Goal: Use online tool/utility: Utilize a website feature to perform a specific function

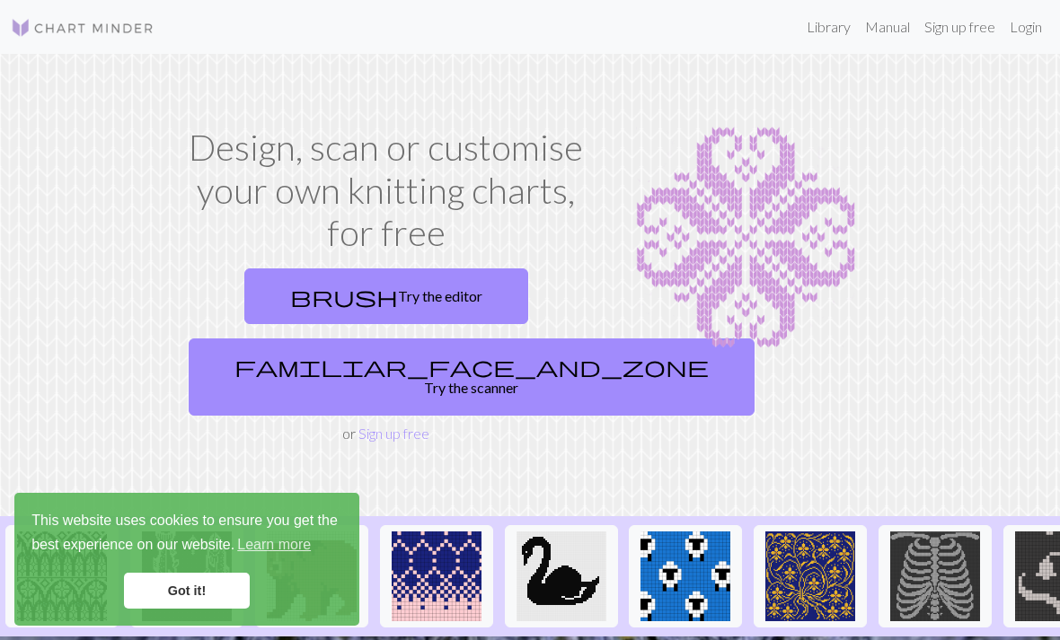
click at [314, 290] on link "brush Try the editor" at bounding box center [386, 297] width 284 height 56
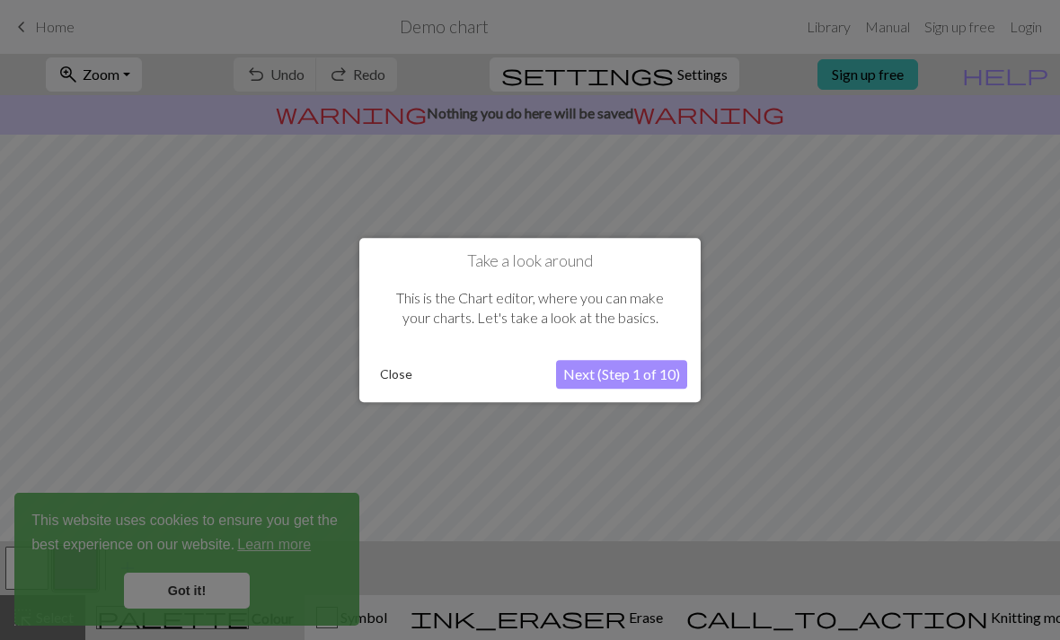
click at [582, 384] on button "Next (Step 1 of 10)" at bounding box center [621, 374] width 131 height 29
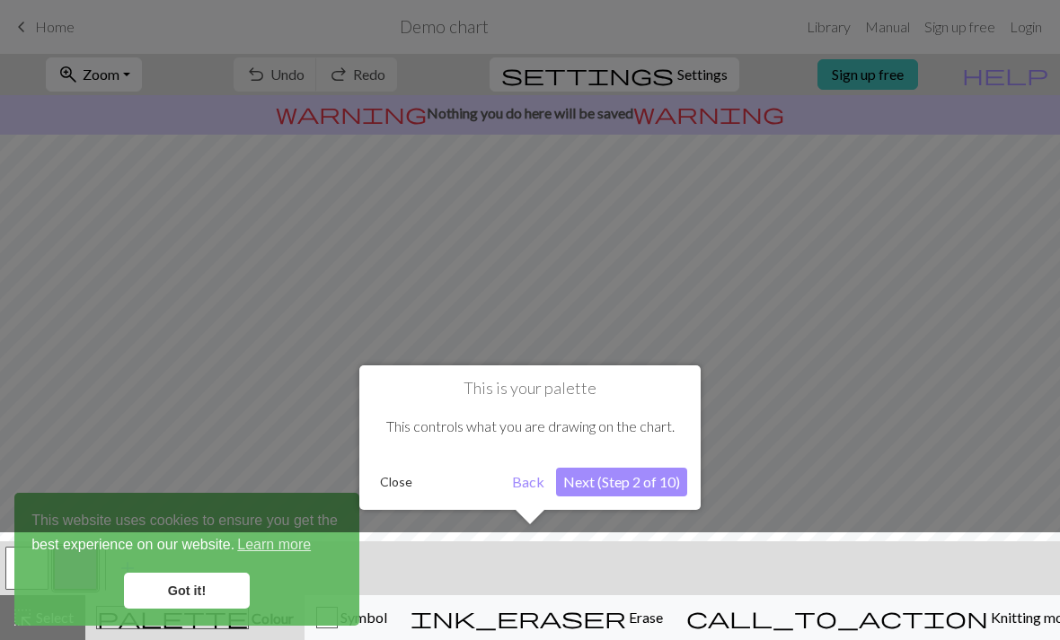
click at [651, 482] on button "Next (Step 2 of 10)" at bounding box center [621, 482] width 131 height 29
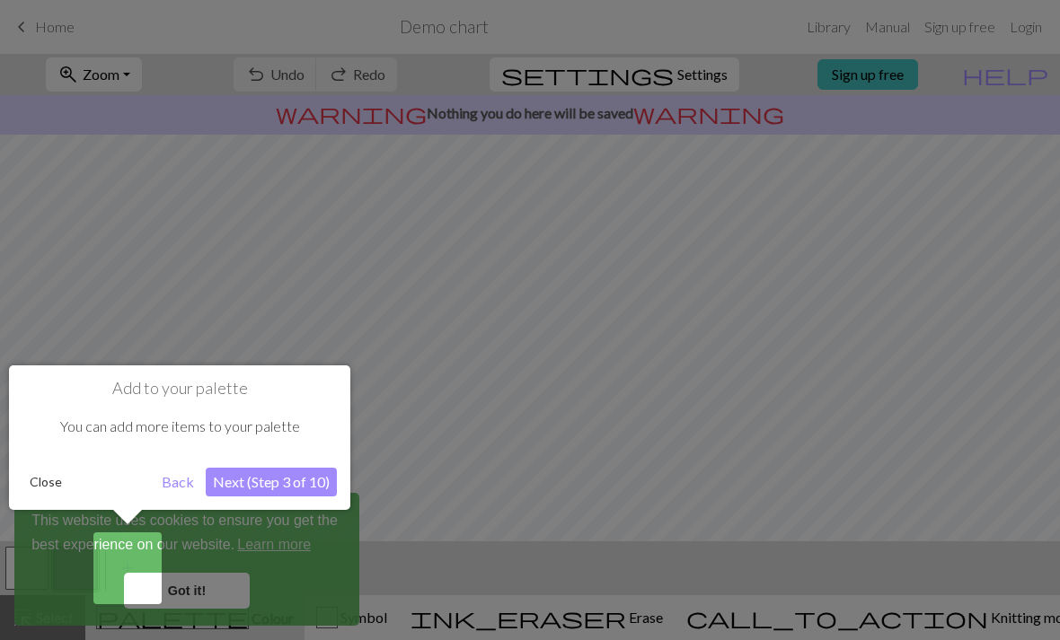
click at [242, 481] on button "Next (Step 3 of 10)" at bounding box center [271, 482] width 131 height 29
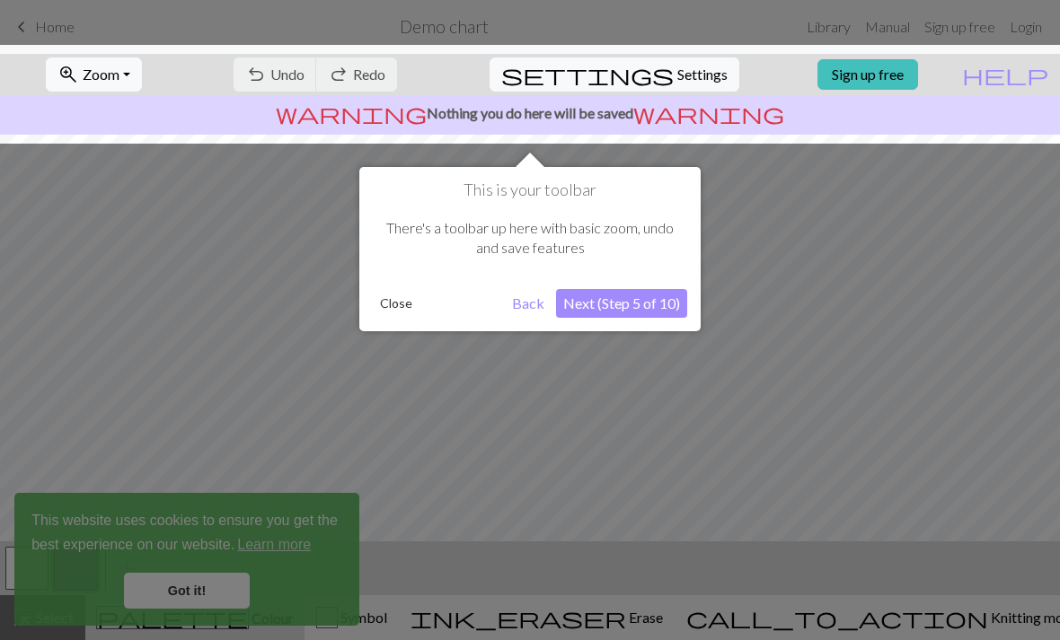
click at [661, 311] on button "Next (Step 5 of 10)" at bounding box center [621, 303] width 131 height 29
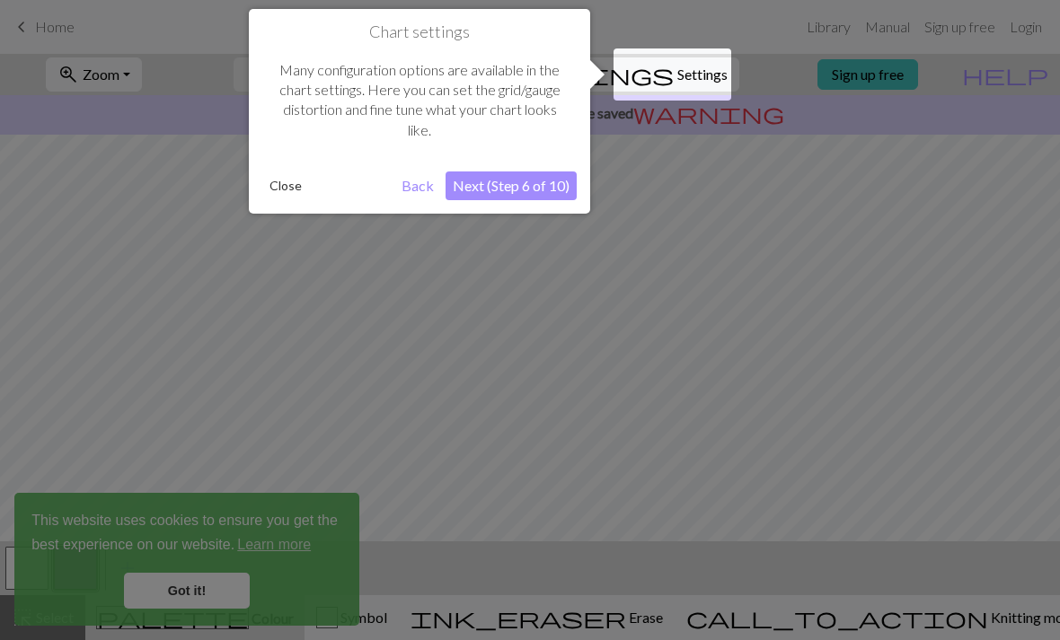
click at [550, 189] on button "Next (Step 6 of 10)" at bounding box center [510, 186] width 131 height 29
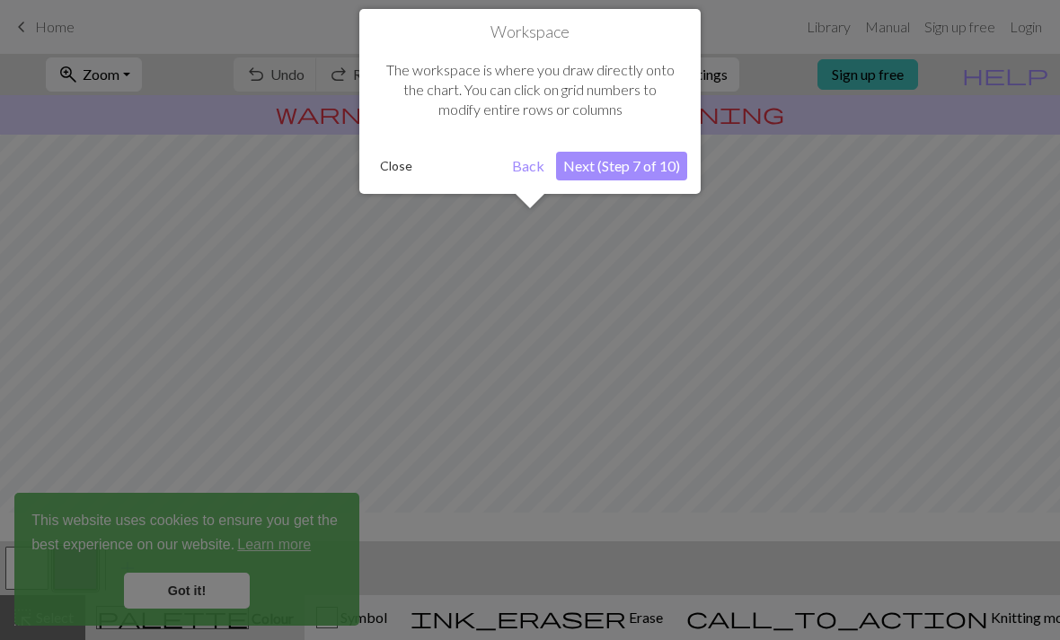
scroll to position [108, 0]
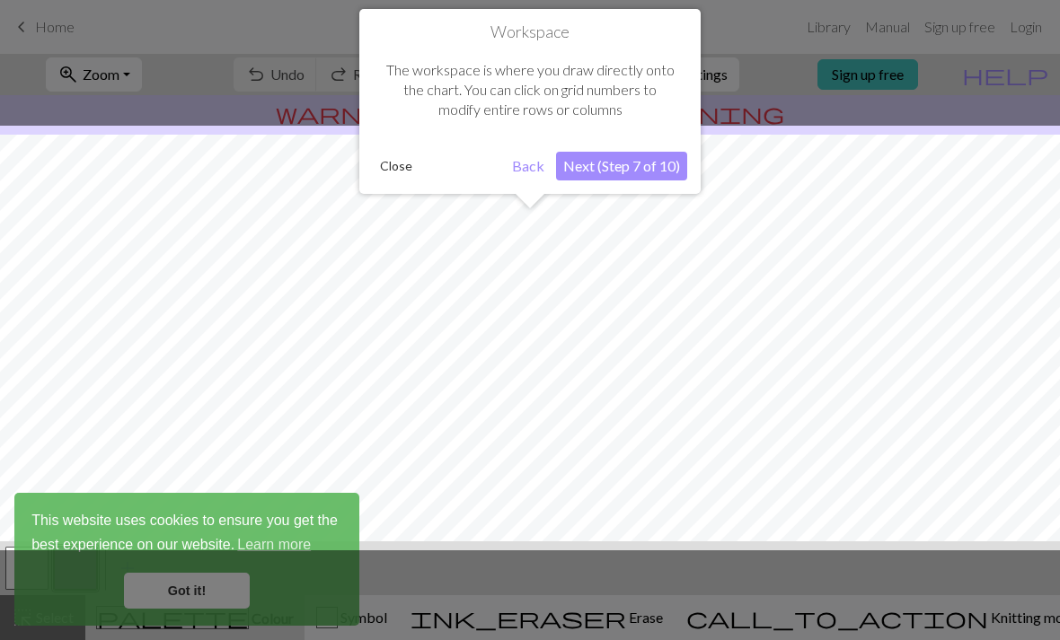
click at [638, 172] on button "Next (Step 7 of 10)" at bounding box center [621, 166] width 131 height 29
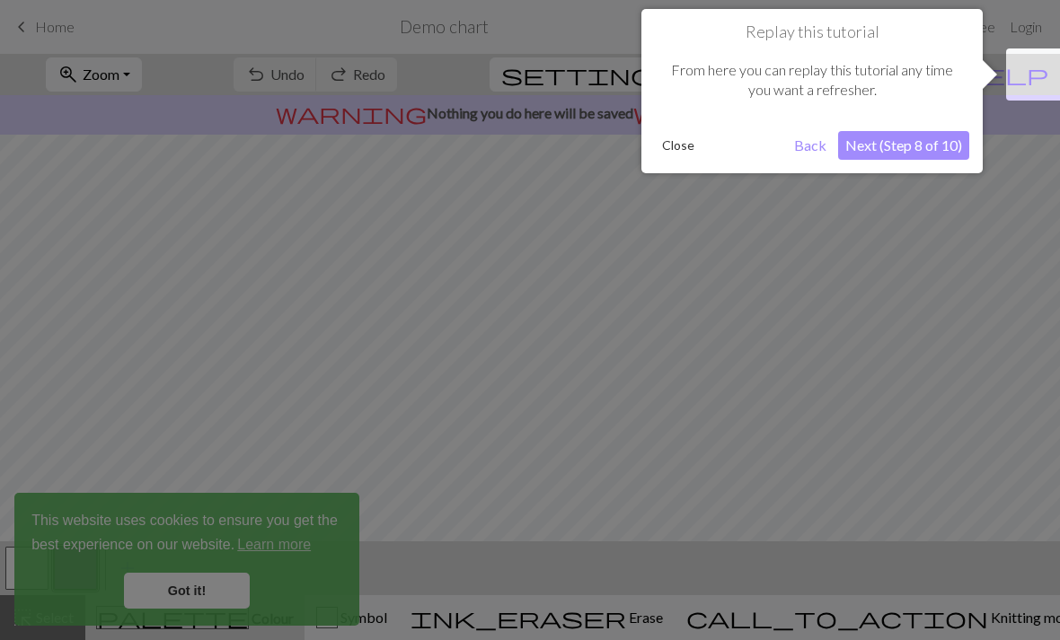
click at [942, 145] on button "Next (Step 8 of 10)" at bounding box center [903, 145] width 131 height 29
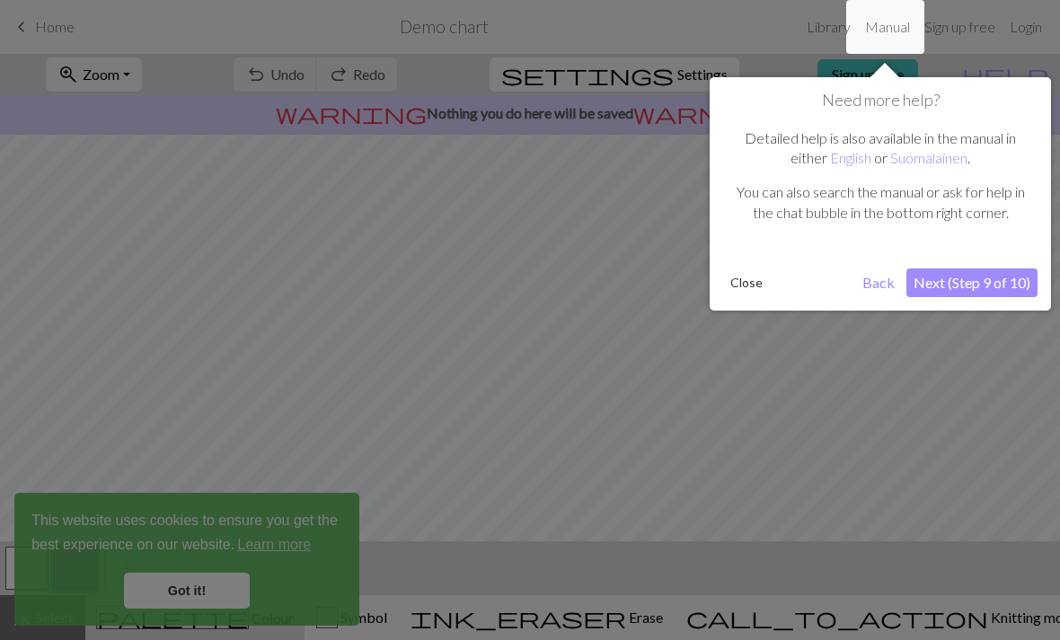
click at [989, 288] on button "Next (Step 9 of 10)" at bounding box center [971, 283] width 131 height 29
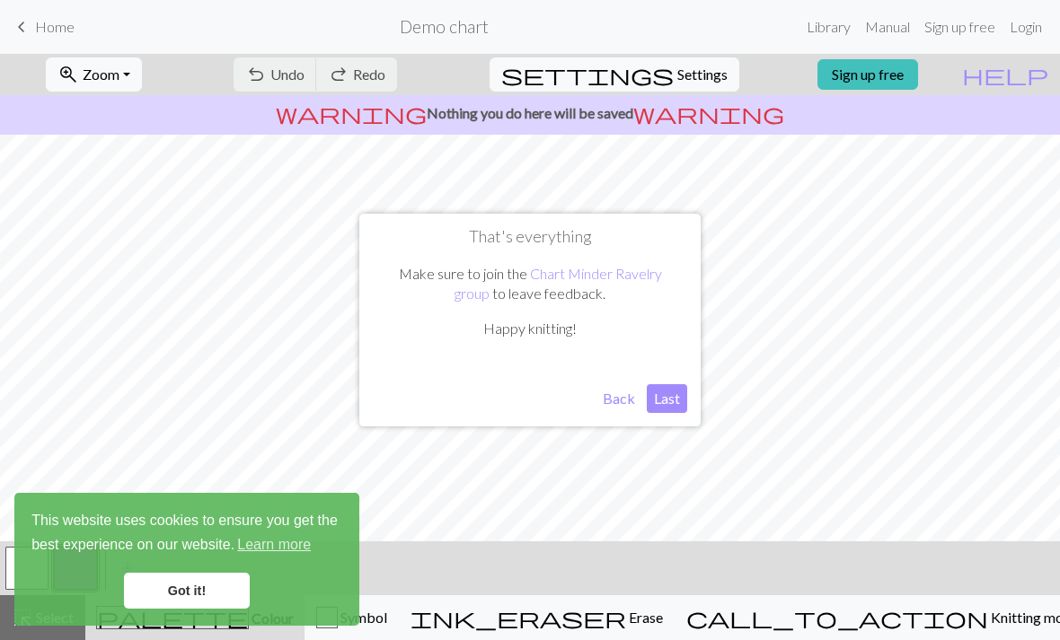
click at [667, 398] on button "Last" at bounding box center [667, 398] width 40 height 29
click at [154, 592] on link "Got it!" at bounding box center [187, 591] width 126 height 36
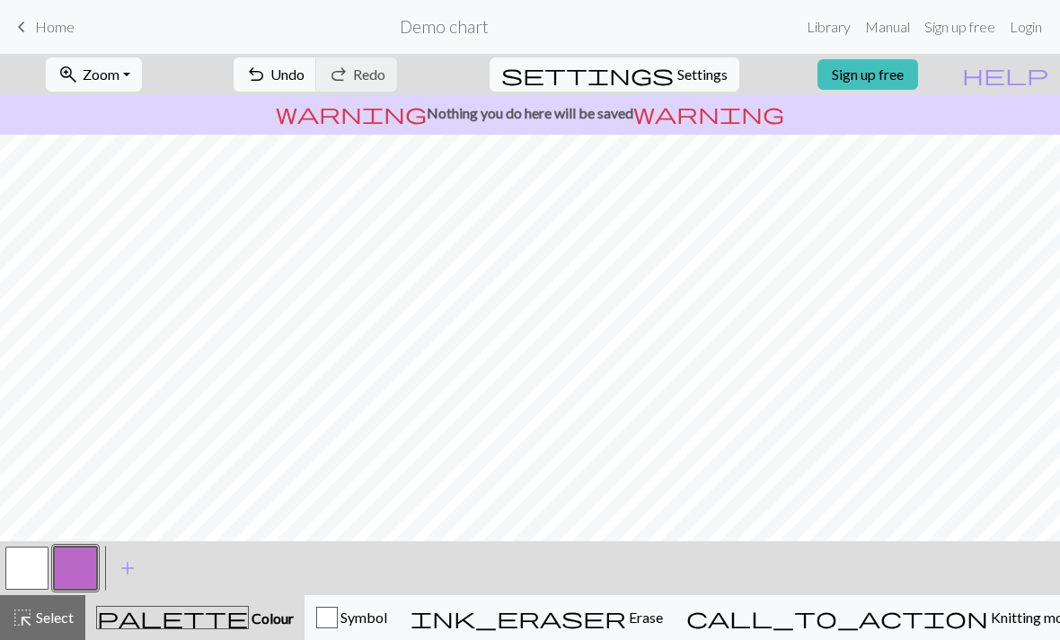
click at [660, 604] on button "ink_eraser Erase Erase" at bounding box center [537, 617] width 276 height 45
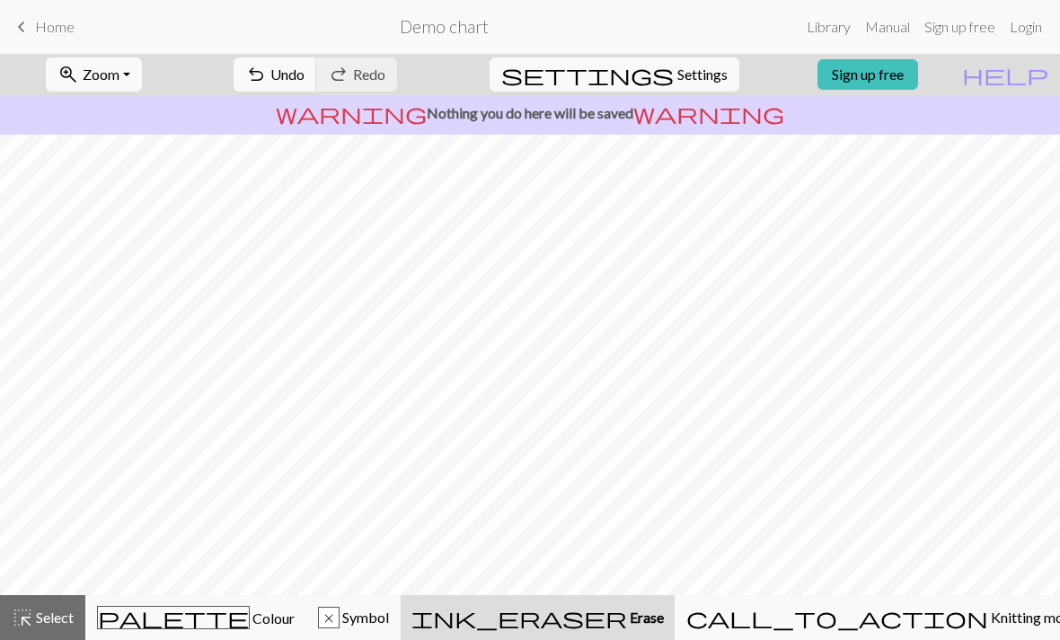
click at [988, 619] on span "Knitting mode" at bounding box center [1033, 617] width 91 height 17
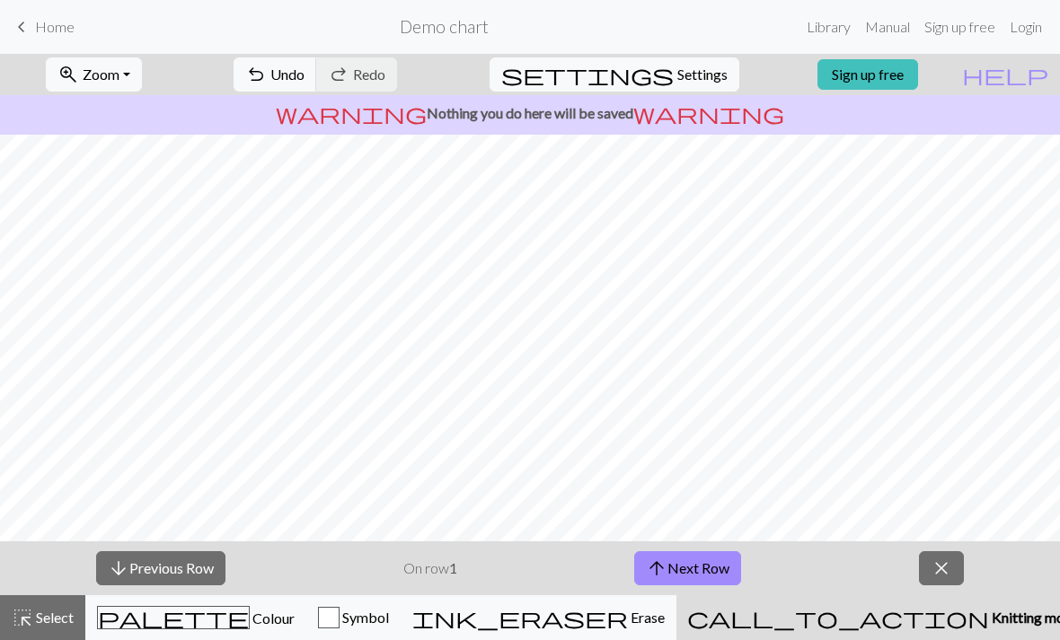
click at [946, 562] on span "close" at bounding box center [941, 568] width 22 height 25
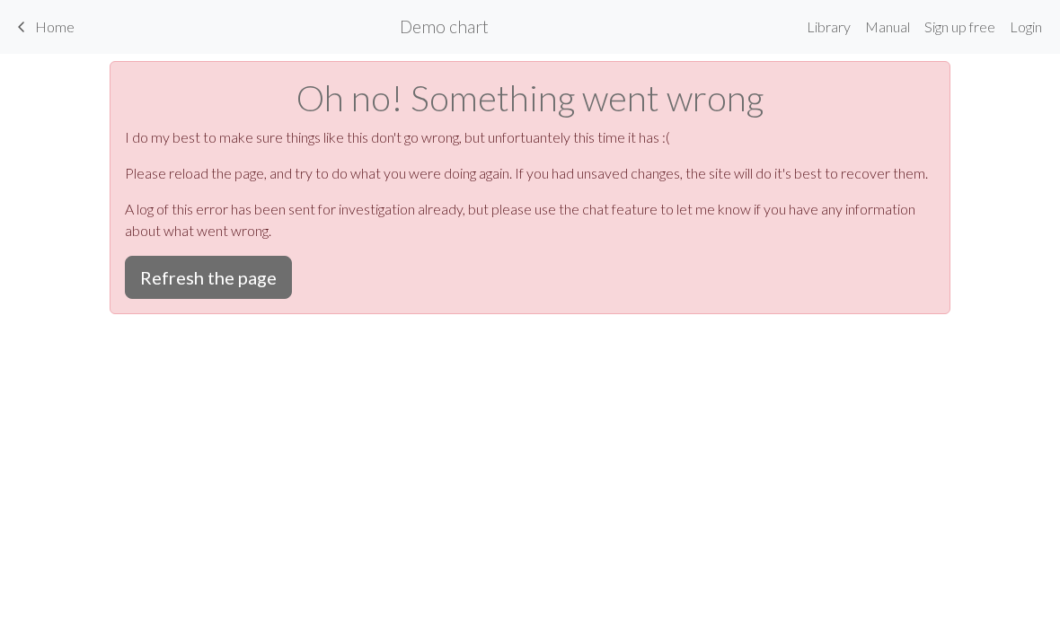
click at [154, 278] on button "Refresh the page" at bounding box center [208, 277] width 167 height 43
